Goal: Task Accomplishment & Management: Manage account settings

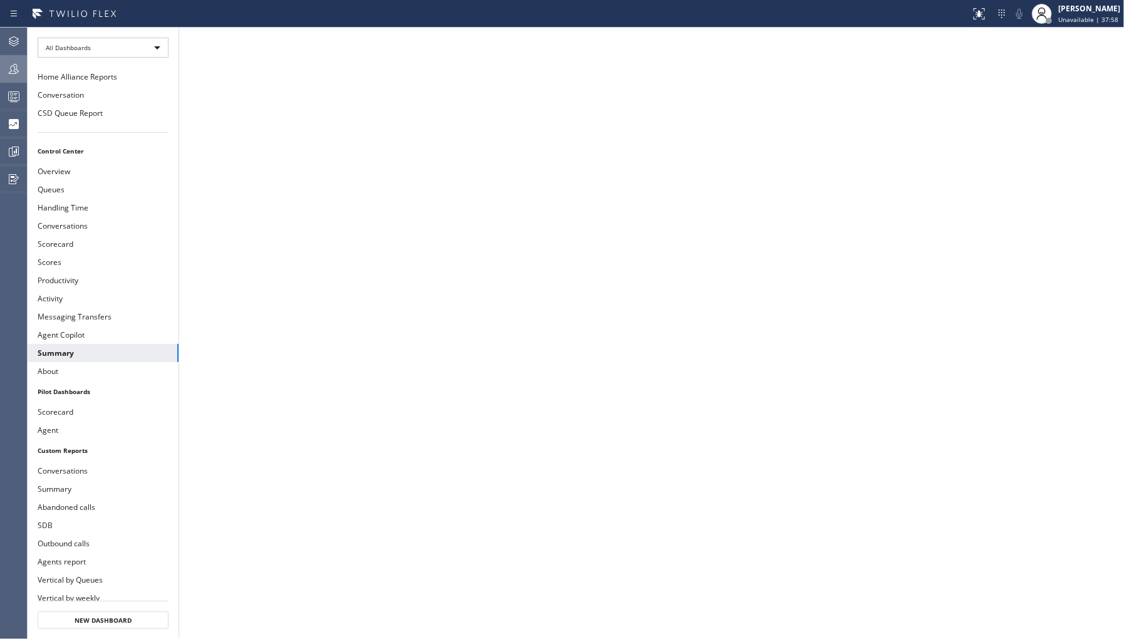
click at [18, 78] on div at bounding box center [14, 68] width 28 height 25
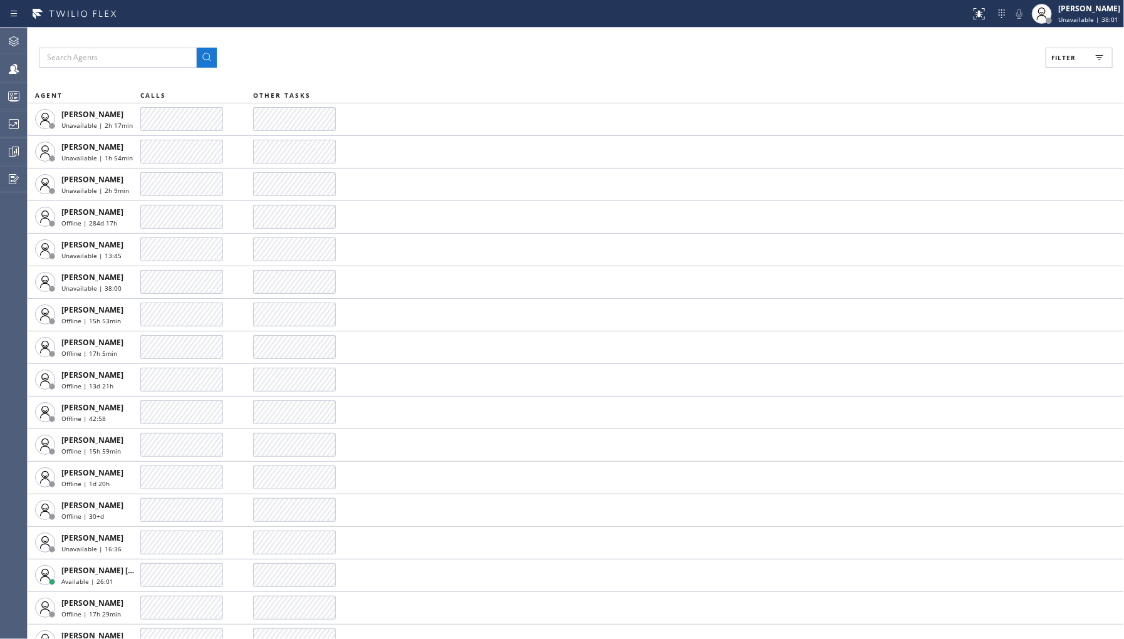
click at [1057, 59] on span "Filter" at bounding box center [1063, 57] width 24 height 9
click at [956, 167] on label "Unavailable" at bounding box center [1031, 168] width 165 height 11
click at [949, 167] on input "Unavailable" at bounding box center [941, 167] width 15 height 15
checkbox input "true"
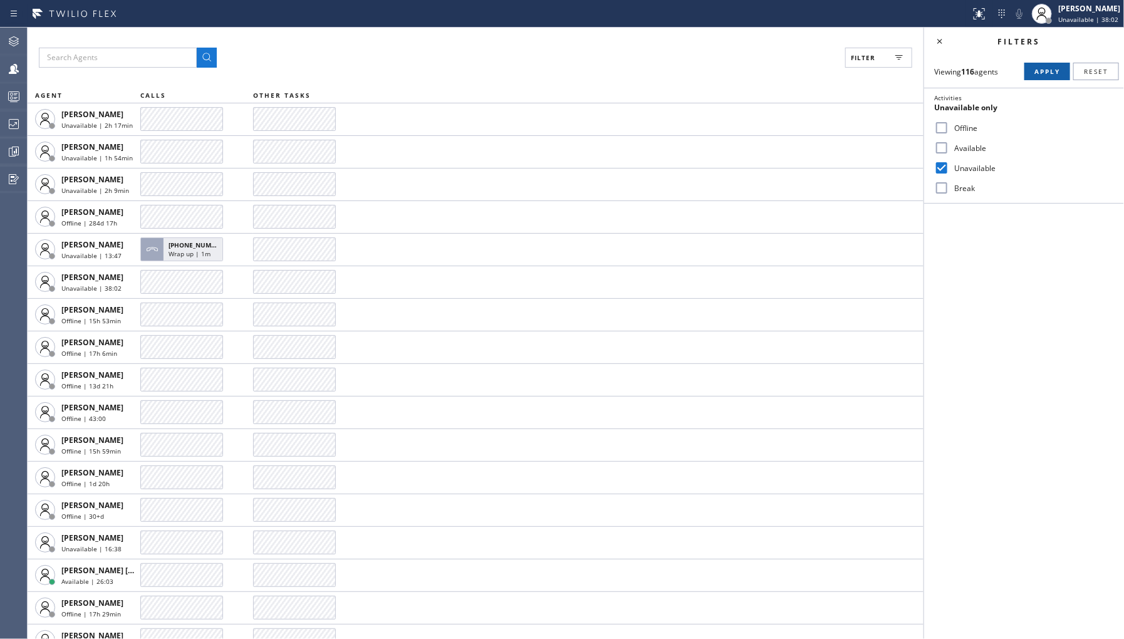
click at [1055, 67] on span "Apply" at bounding box center [1047, 71] width 26 height 9
click at [966, 125] on label "Offline" at bounding box center [1031, 128] width 165 height 11
click at [949, 125] on input "Offline" at bounding box center [941, 127] width 15 height 15
click at [1042, 71] on span "Apply" at bounding box center [1047, 71] width 26 height 9
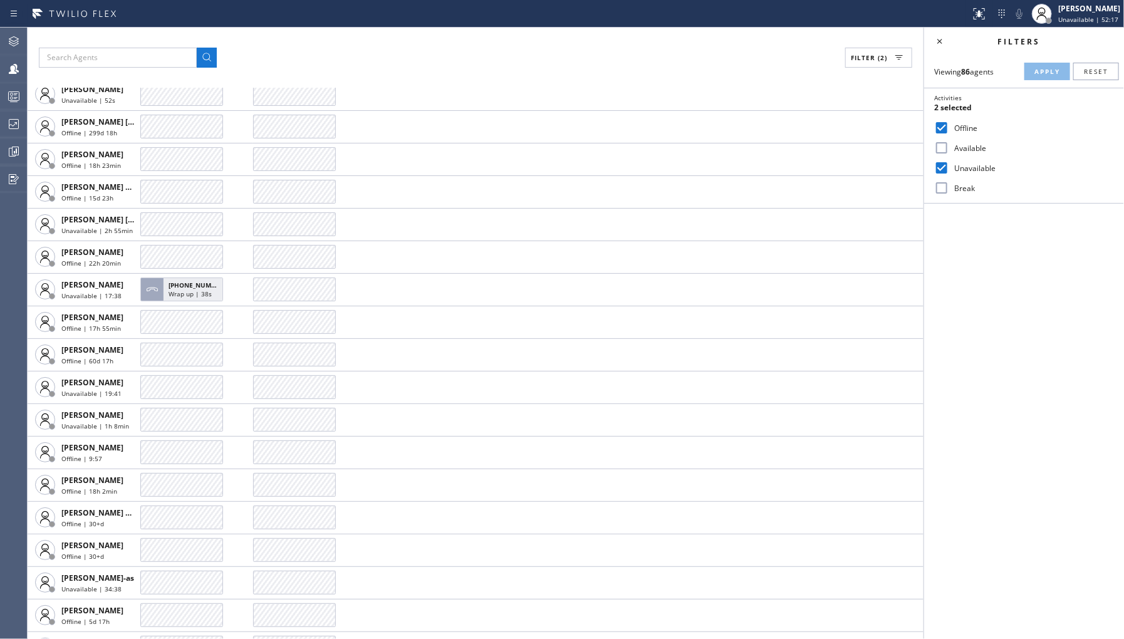
scroll to position [872, 0]
click at [950, 128] on label "Offline" at bounding box center [1031, 128] width 165 height 11
click at [949, 128] on input "Offline" at bounding box center [941, 127] width 15 height 15
checkbox input "false"
click at [1043, 73] on span "Apply" at bounding box center [1047, 71] width 26 height 9
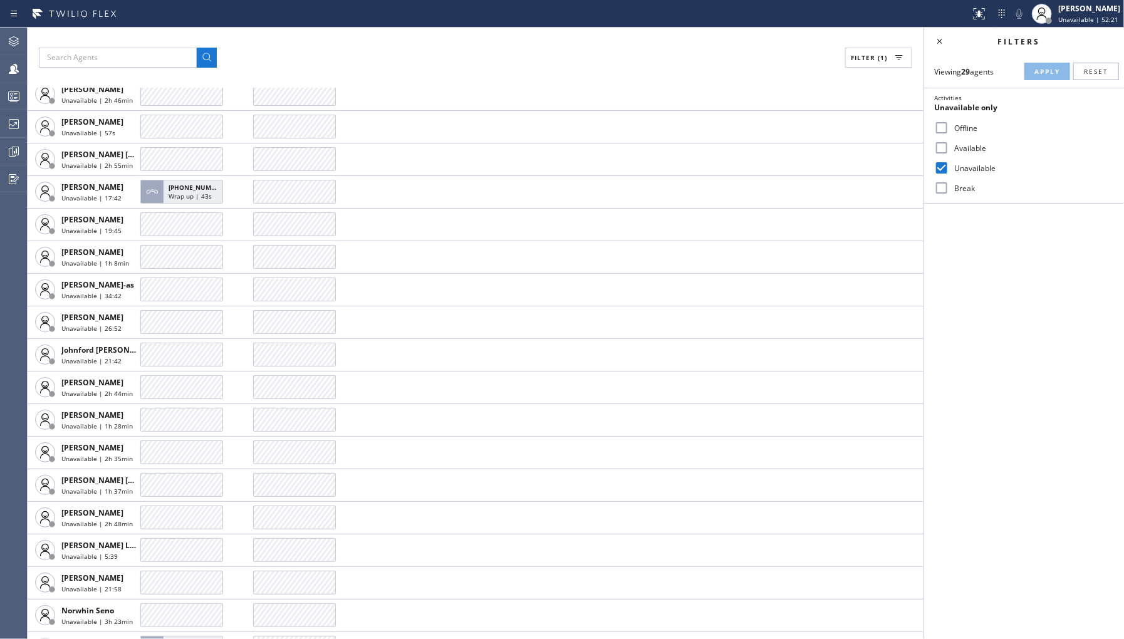
scroll to position [0, 0]
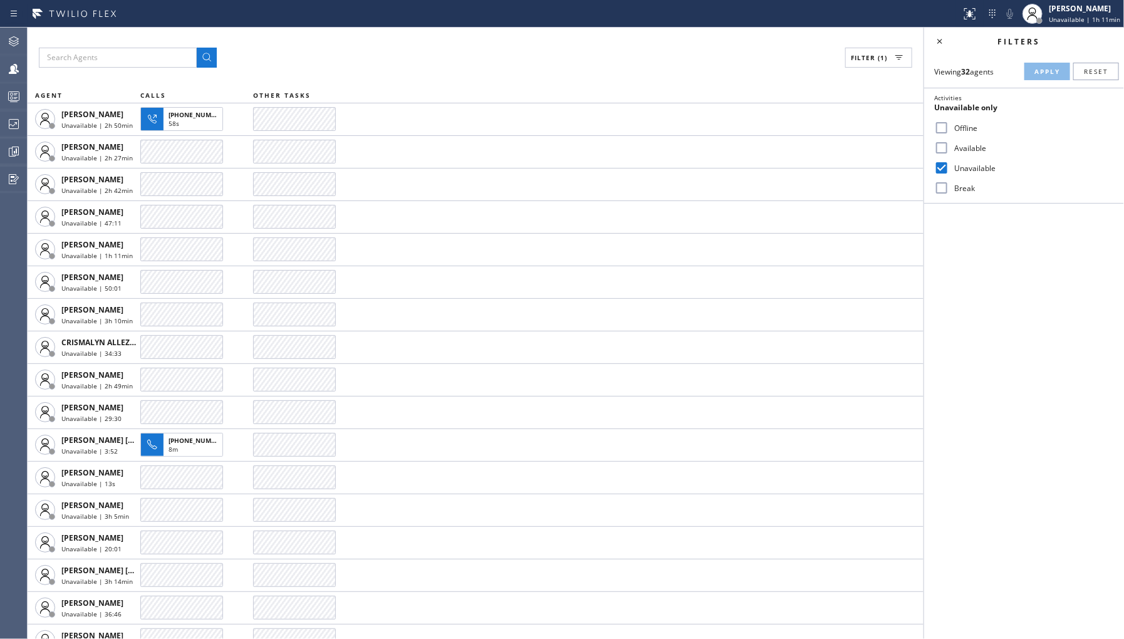
click at [18, 123] on icon at bounding box center [13, 123] width 15 height 15
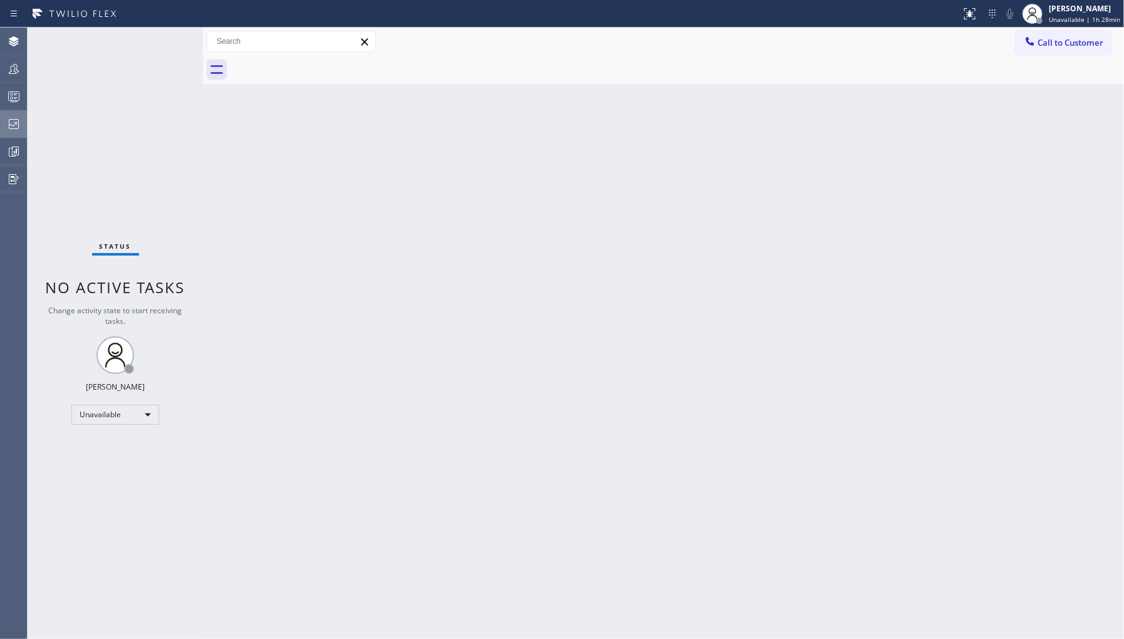
click at [14, 128] on icon at bounding box center [13, 123] width 15 height 15
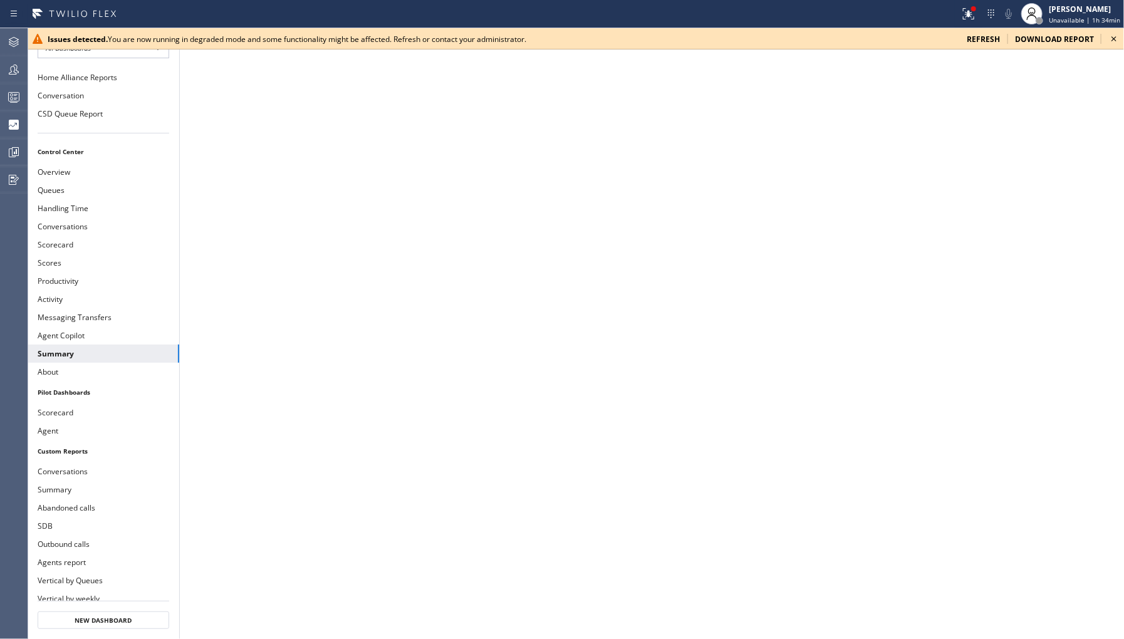
click at [991, 36] on span "refresh" at bounding box center [982, 39] width 33 height 11
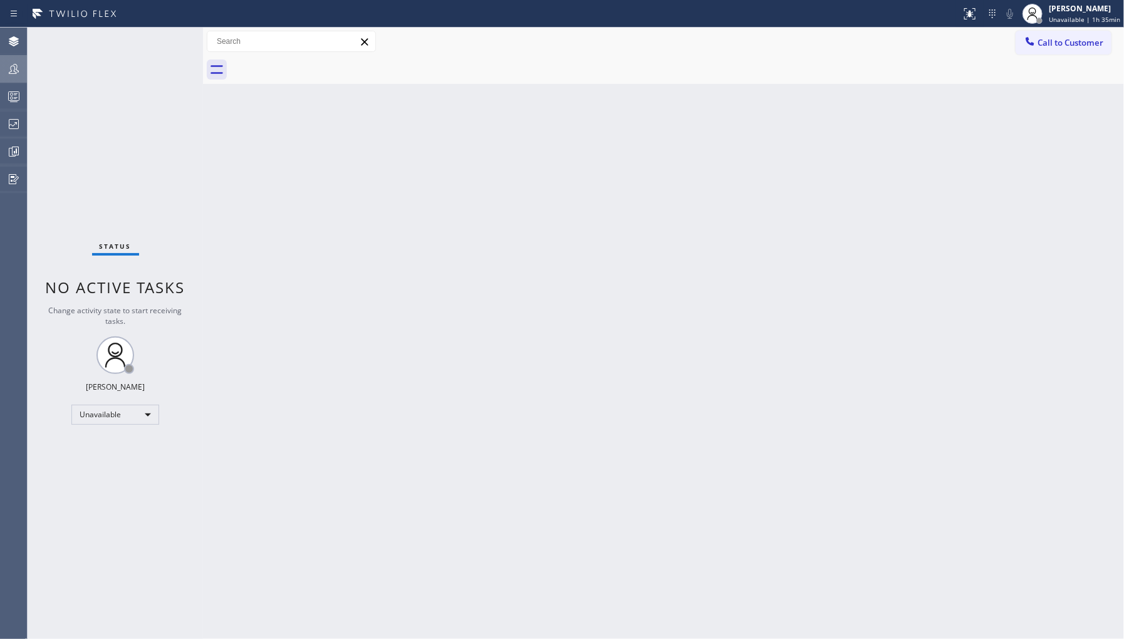
click at [13, 70] on icon at bounding box center [13, 68] width 15 height 15
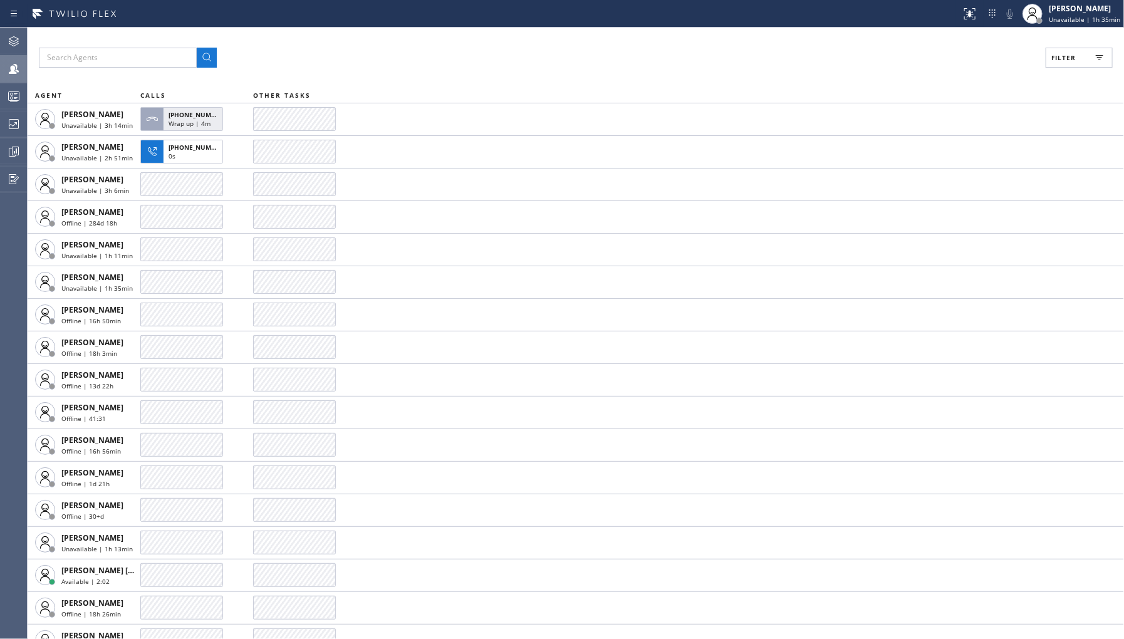
click at [1018, 44] on div "Filter AGENT CALLS OTHER TASKS [PERSON_NAME] Unavailable | 3h 14min [PHONE_NUMB…" at bounding box center [576, 333] width 1096 height 611
click at [1054, 51] on button "Filter" at bounding box center [1078, 58] width 67 height 20
click at [977, 166] on label "Unavailable" at bounding box center [1031, 168] width 165 height 11
click at [949, 166] on input "Unavailable" at bounding box center [941, 167] width 15 height 15
checkbox input "true"
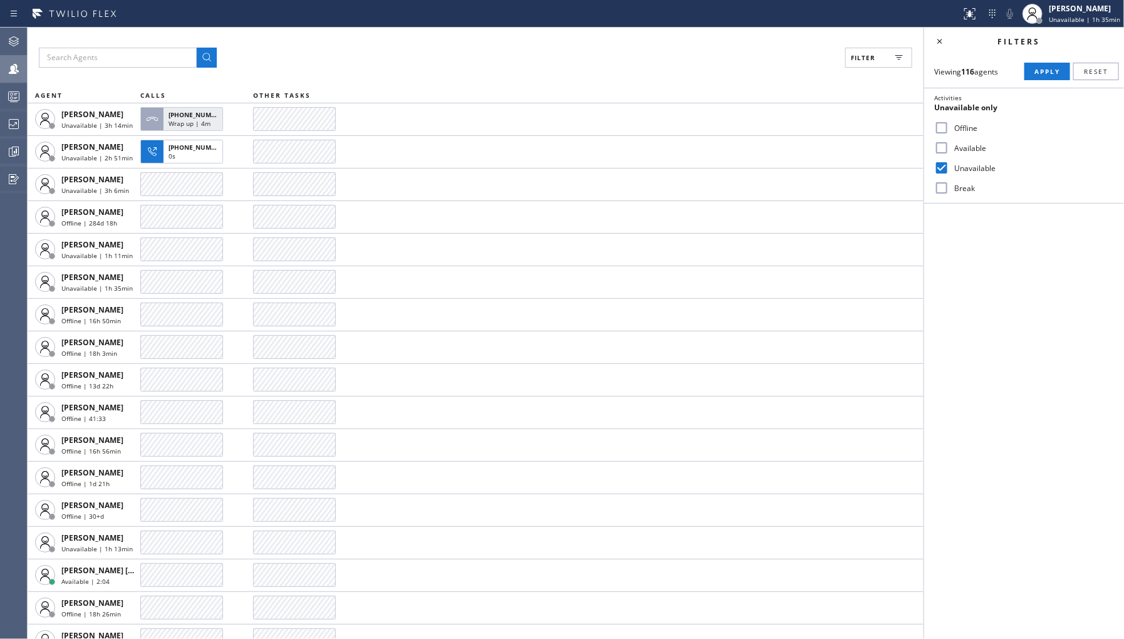
click at [1038, 69] on span "Apply" at bounding box center [1047, 71] width 26 height 9
click at [15, 127] on icon at bounding box center [13, 123] width 15 height 15
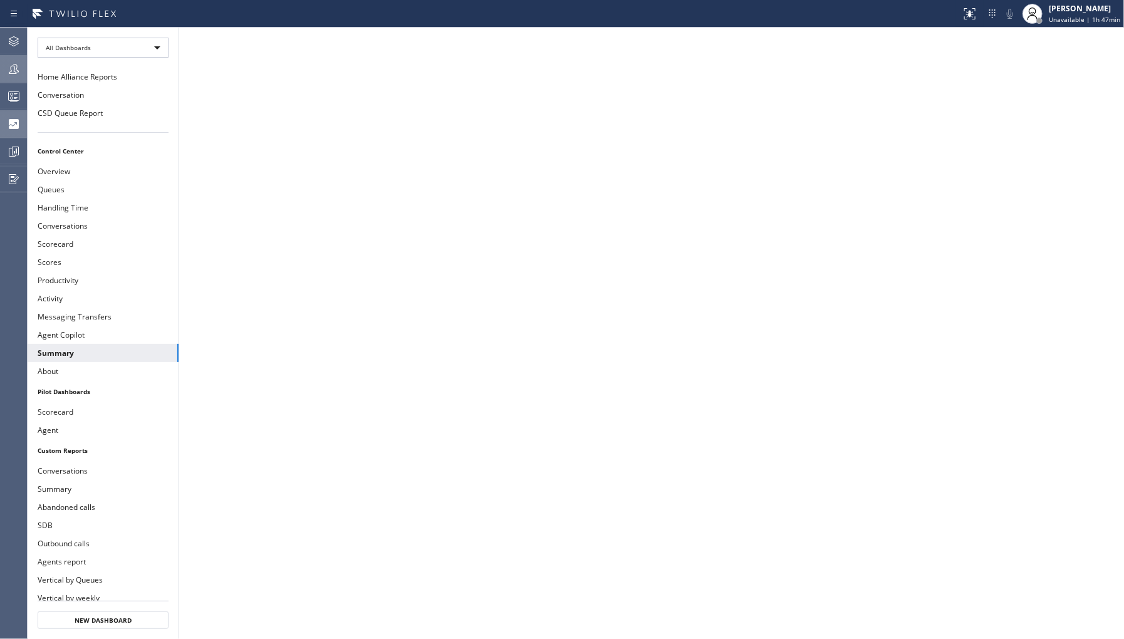
click at [11, 71] on icon at bounding box center [14, 69] width 10 height 10
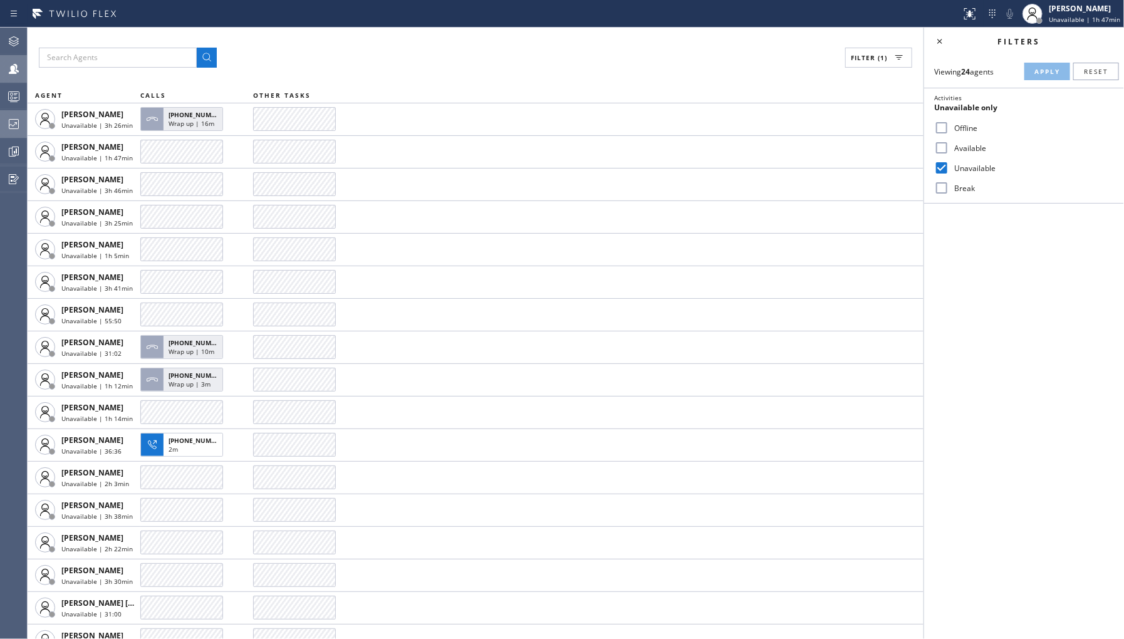
click at [969, 185] on label "Break" at bounding box center [1031, 188] width 165 height 11
click at [949, 185] on input "Break" at bounding box center [941, 187] width 15 height 15
checkbox input "true"
click at [993, 158] on div "Unavailable" at bounding box center [1024, 168] width 200 height 20
click at [985, 171] on label "Unavailable" at bounding box center [1031, 168] width 165 height 11
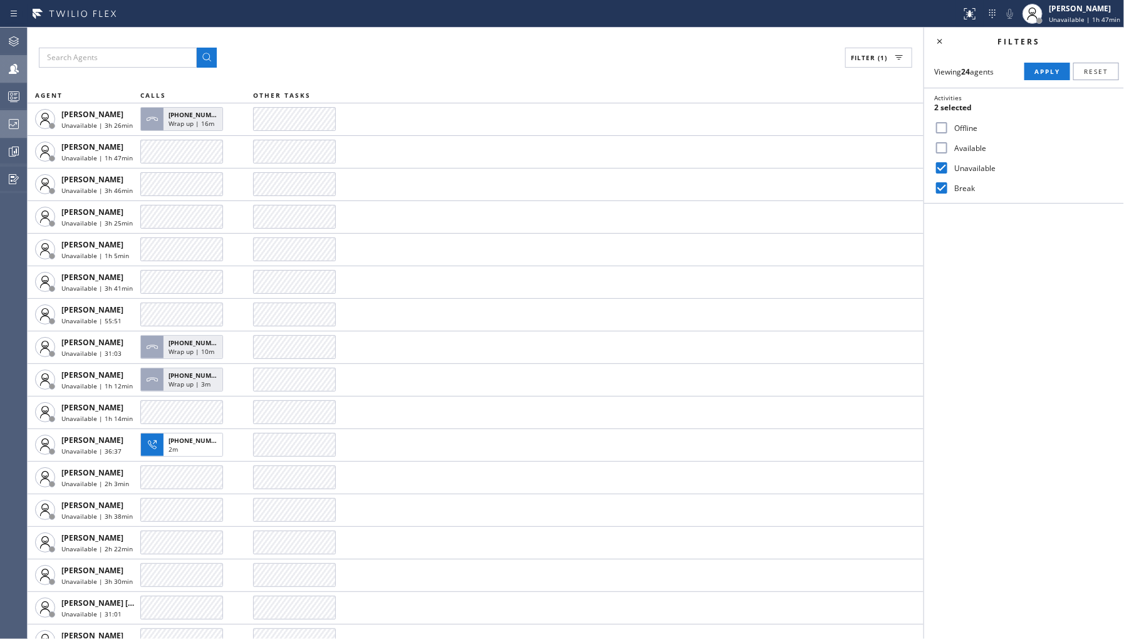
click at [949, 171] on input "Unavailable" at bounding box center [941, 167] width 15 height 15
checkbox input "false"
click at [1029, 70] on button "Apply" at bounding box center [1047, 72] width 46 height 18
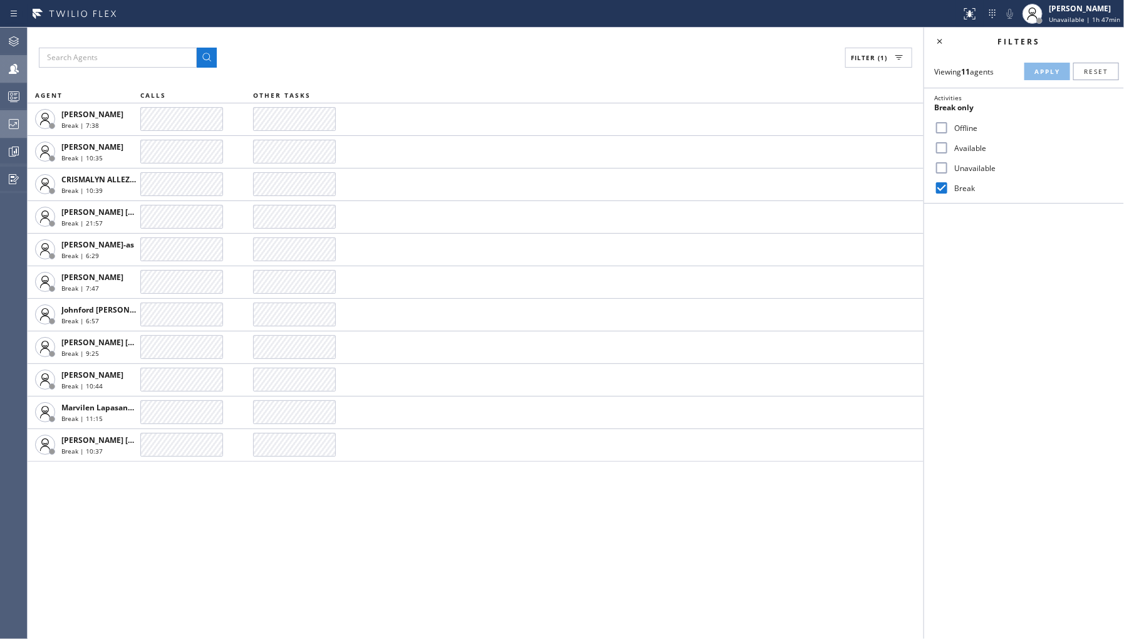
click at [946, 155] on input "Available" at bounding box center [941, 147] width 15 height 15
checkbox input "true"
click at [962, 164] on label "Unavailable" at bounding box center [1031, 168] width 165 height 11
click at [949, 164] on input "Unavailable" at bounding box center [941, 167] width 15 height 15
checkbox input "true"
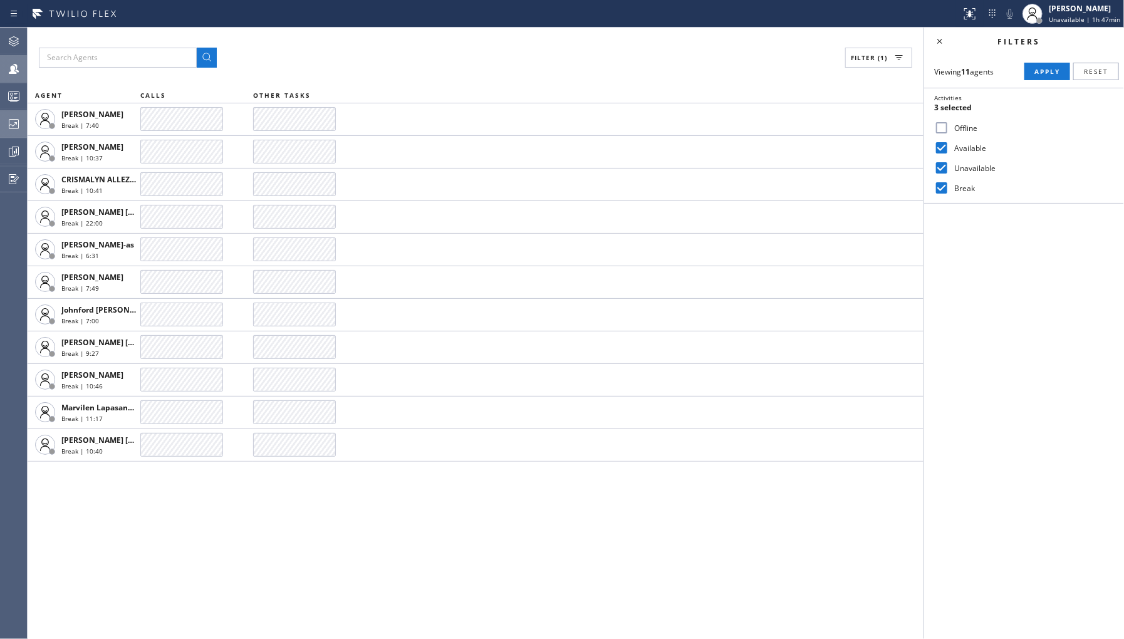
click at [965, 142] on div "Available" at bounding box center [1024, 148] width 200 height 20
click at [963, 152] on label "Available" at bounding box center [1031, 148] width 165 height 11
click at [949, 152] on input "Available" at bounding box center [941, 147] width 15 height 15
checkbox input "false"
click at [978, 165] on label "Unavailable" at bounding box center [1031, 168] width 165 height 11
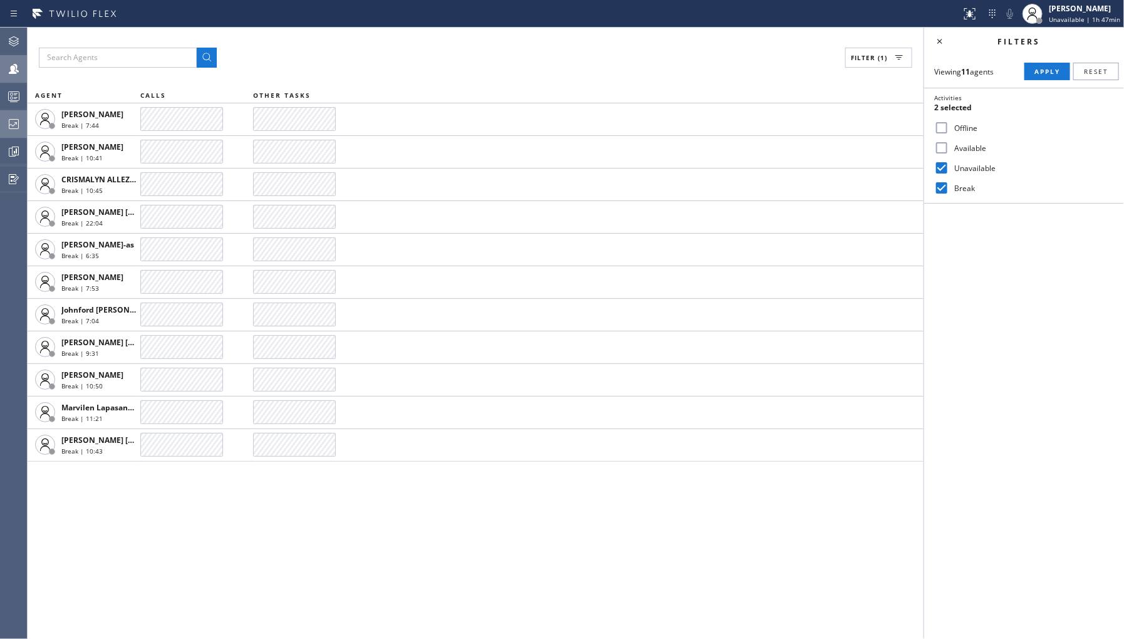
click at [949, 165] on input "Unavailable" at bounding box center [941, 167] width 15 height 15
checkbox input "false"
click at [972, 186] on label "Break" at bounding box center [1031, 188] width 165 height 11
click at [949, 186] on input "Break" at bounding box center [941, 187] width 15 height 15
checkbox input "false"
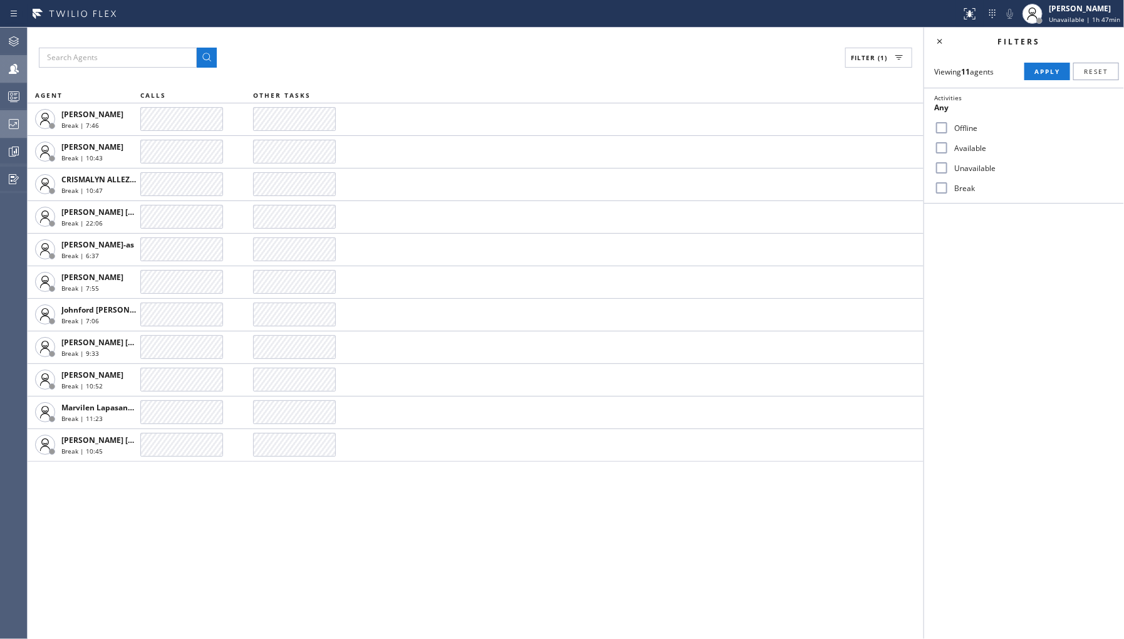
click at [976, 130] on label "Offline" at bounding box center [1031, 128] width 165 height 11
click at [949, 130] on input "Offline" at bounding box center [941, 127] width 15 height 15
checkbox input "true"
click at [1046, 73] on span "Apply" at bounding box center [1047, 71] width 26 height 9
